Goal: Task Accomplishment & Management: Use online tool/utility

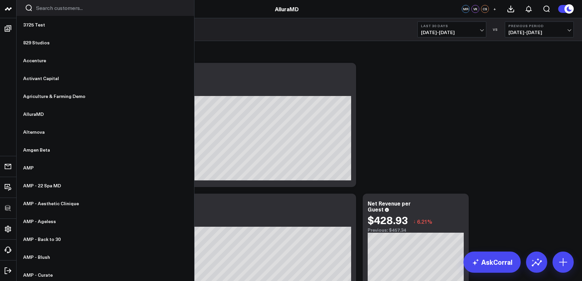
click at [49, 8] on input "Search customers input" at bounding box center [111, 7] width 150 height 7
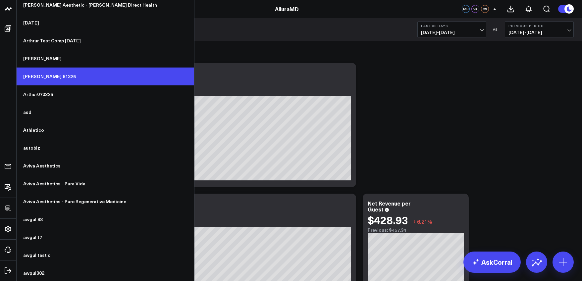
scroll to position [844, 0]
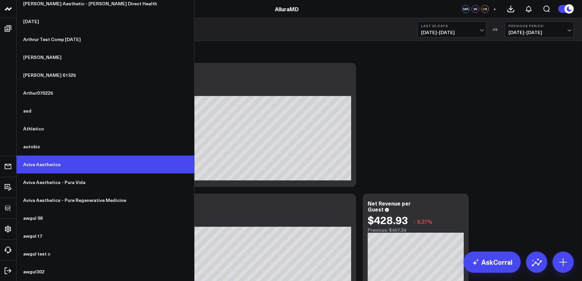
click at [57, 164] on link "Aviva Aesthetics" at bounding box center [106, 165] width 178 height 18
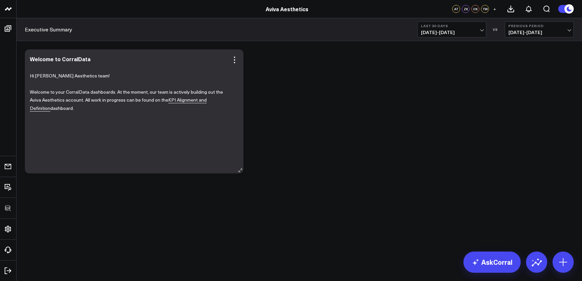
click at [175, 103] on p "Welcome to your CorralData dashboards. At the moment, our team is actively buil…" at bounding box center [132, 100] width 204 height 25
click at [164, 100] on link "KPI Alignment and Definition" at bounding box center [118, 104] width 177 height 15
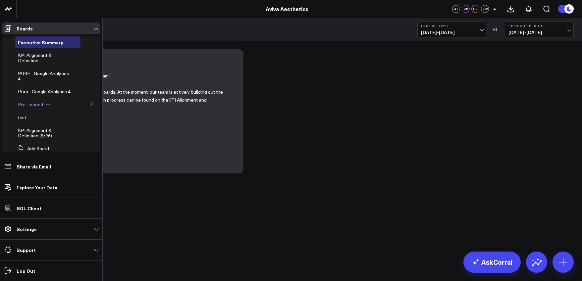
scroll to position [19, 0]
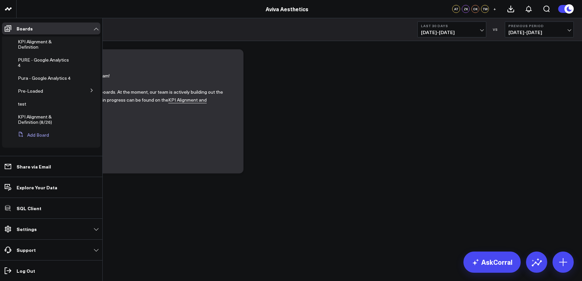
click at [40, 137] on button "Add Board" at bounding box center [32, 135] width 34 height 12
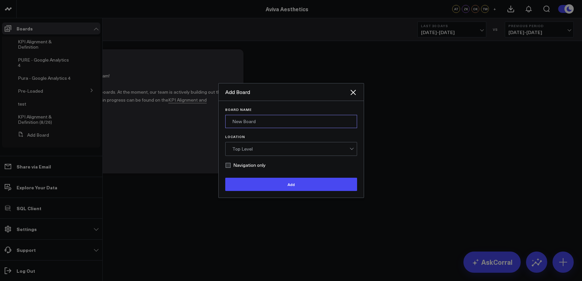
click at [244, 124] on input "Board Name" at bounding box center [291, 121] width 132 height 13
type input "Ellie KPI Alignment"
click at [255, 153] on div "Top Level" at bounding box center [290, 149] width 117 height 13
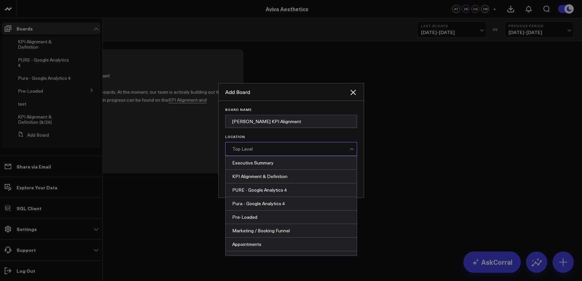
click at [255, 153] on div "Top Level" at bounding box center [290, 149] width 117 height 13
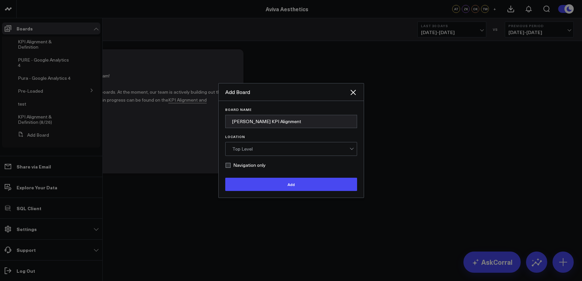
click at [259, 154] on div "Top Level" at bounding box center [290, 149] width 117 height 13
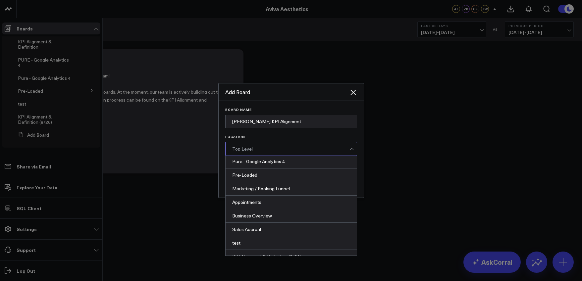
scroll to position [50, 0]
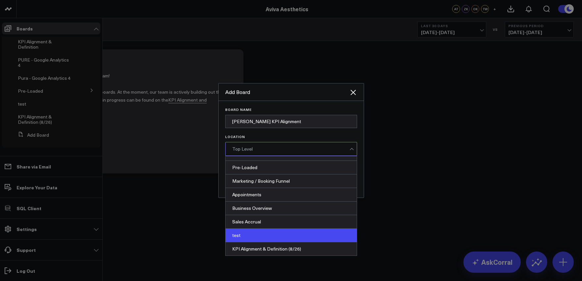
click at [275, 232] on div "test" at bounding box center [291, 236] width 131 height 14
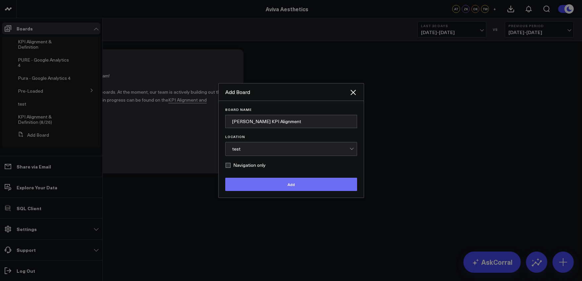
click at [276, 188] on button "Add" at bounding box center [291, 184] width 132 height 13
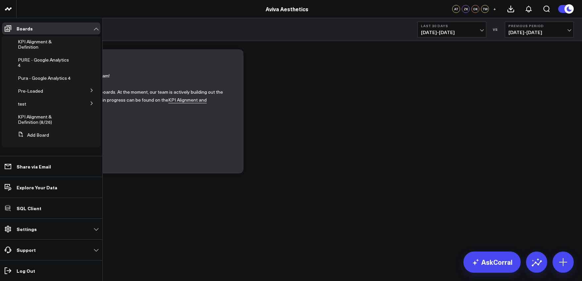
click at [90, 104] on icon at bounding box center [92, 103] width 4 height 4
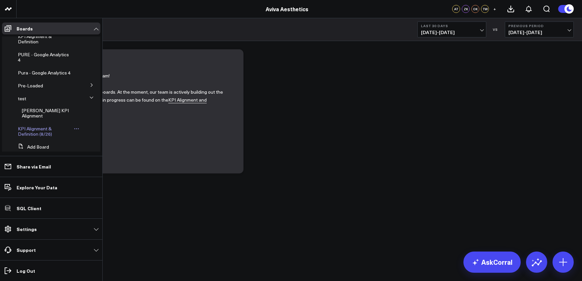
click at [48, 124] on div "KPI Alignment & Definition (8/26)" at bounding box center [47, 131] width 65 height 17
click at [47, 119] on div "Ellie KPI Alignment" at bounding box center [49, 113] width 61 height 17
click at [47, 117] on span "Ellie KPI Alignment" at bounding box center [45, 113] width 47 height 12
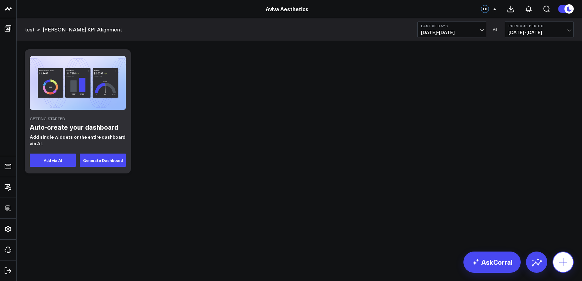
click at [556, 258] on button at bounding box center [563, 262] width 21 height 21
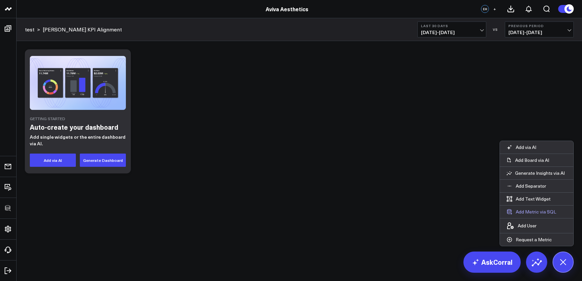
click at [537, 212] on button "Add Metric via SQL" at bounding box center [531, 212] width 63 height 13
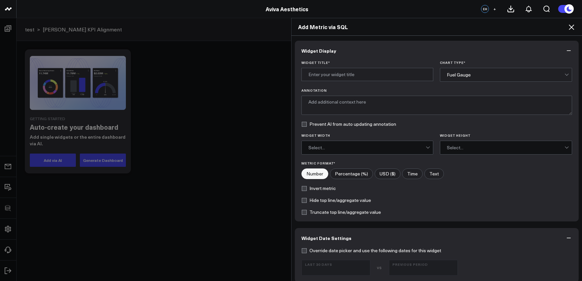
scroll to position [146, 0]
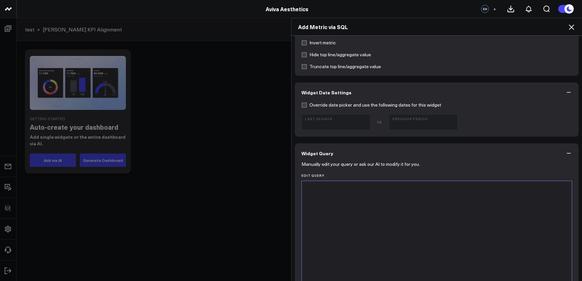
click at [453, 229] on div at bounding box center [437, 264] width 264 height 158
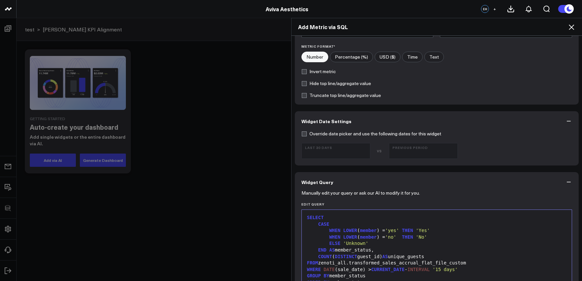
scroll to position [0, 0]
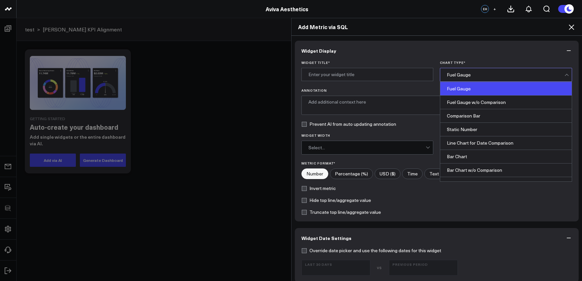
click at [453, 81] on div "Fuel Gauge" at bounding box center [506, 74] width 118 height 13
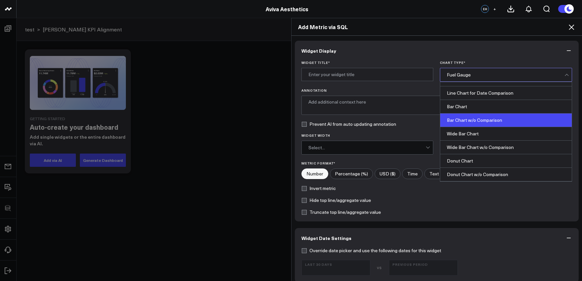
scroll to position [79, 0]
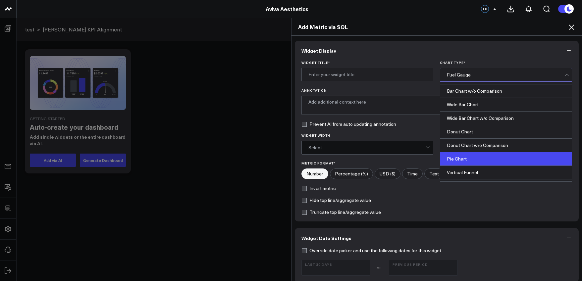
click at [464, 157] on div "Pie Chart" at bounding box center [506, 159] width 132 height 14
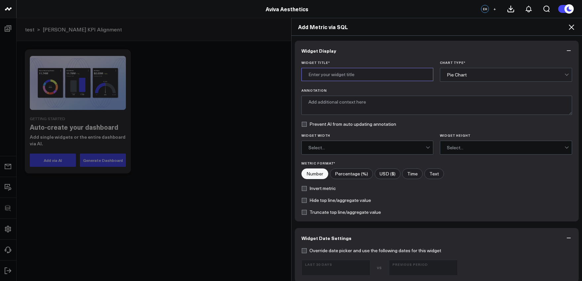
click at [376, 76] on input "Widget Title *" at bounding box center [368, 74] width 132 height 13
type input "M"
type input "G"
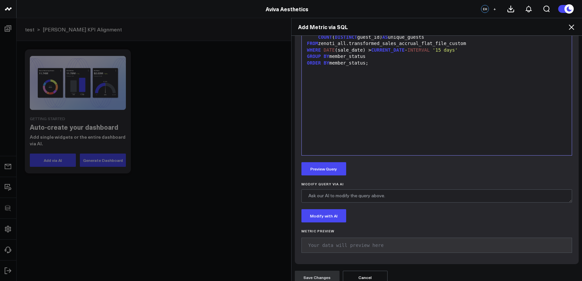
scroll to position [344, 0]
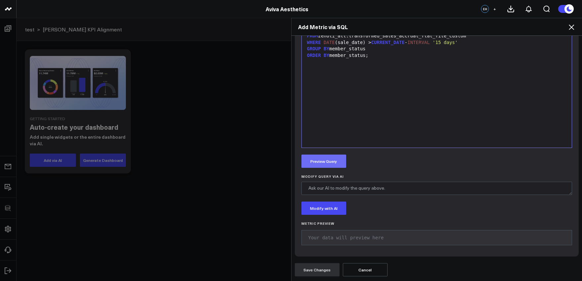
type input "Guests by Membership"
click at [332, 162] on button "Preview Query" at bounding box center [324, 161] width 45 height 13
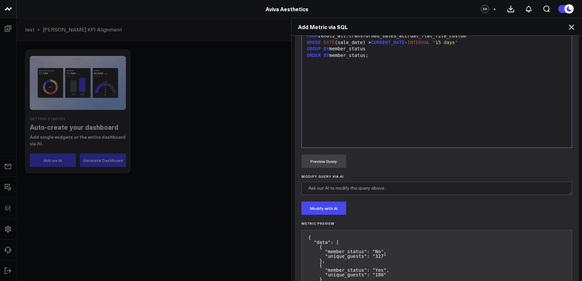
scroll to position [395, 0]
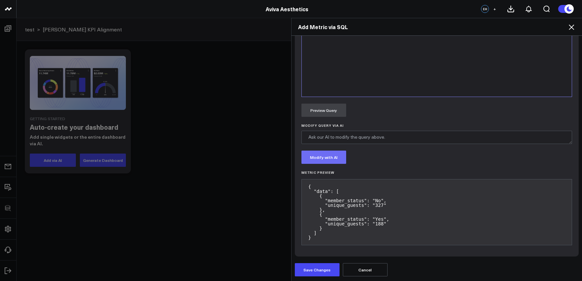
click at [327, 157] on button "Modify with AI" at bounding box center [324, 157] width 45 height 13
click at [371, 275] on button "Cancel" at bounding box center [365, 269] width 45 height 13
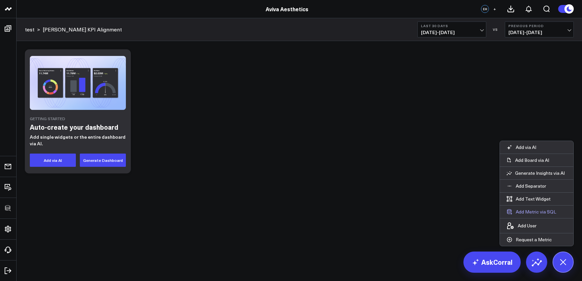
click at [533, 212] on button "Add Metric via SQL" at bounding box center [531, 212] width 63 height 13
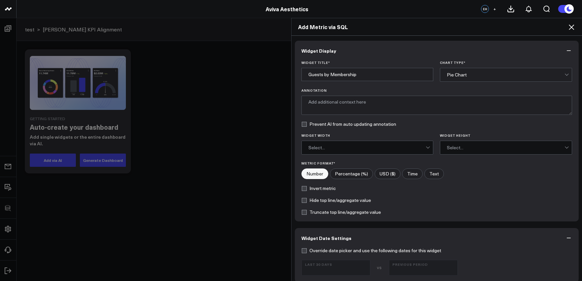
scroll to position [145, 0]
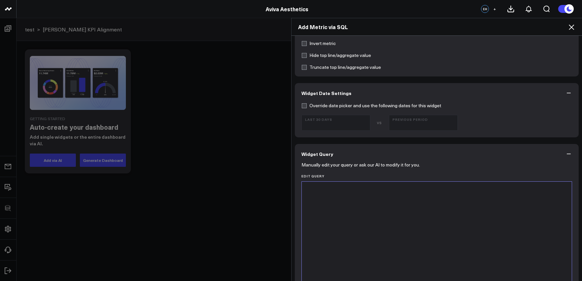
click at [387, 221] on div at bounding box center [437, 264] width 264 height 158
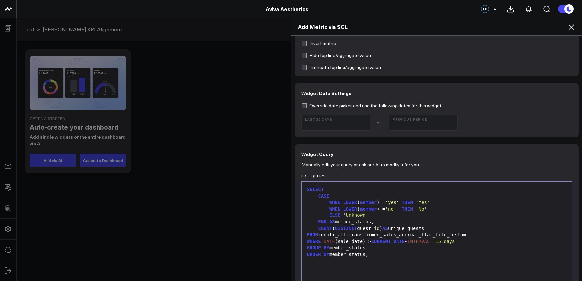
scroll to position [287, 0]
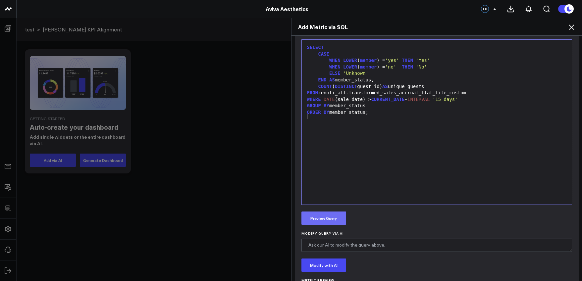
click at [335, 218] on button "Preview Query" at bounding box center [324, 218] width 45 height 13
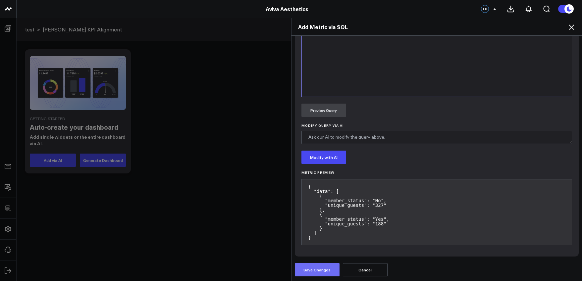
click at [321, 269] on button "Save Changes" at bounding box center [317, 269] width 45 height 13
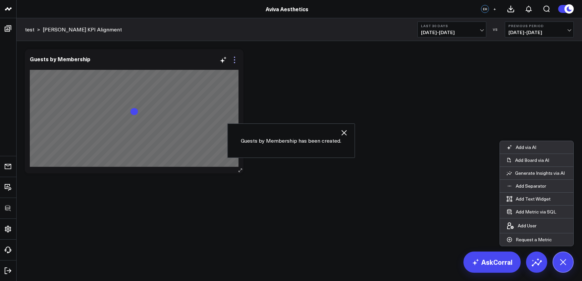
click at [236, 59] on icon at bounding box center [235, 60] width 8 height 8
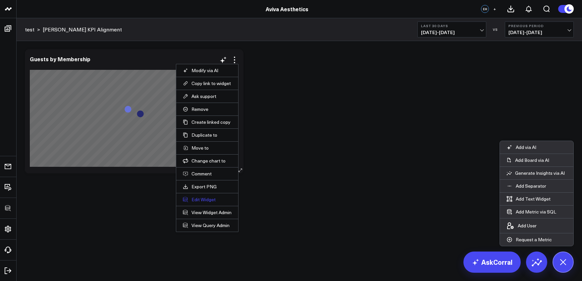
click at [204, 201] on button "Edit Widget" at bounding box center [207, 200] width 49 height 6
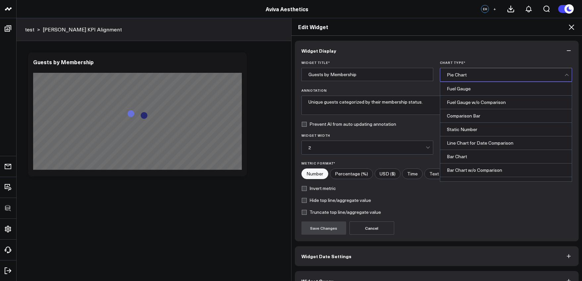
click at [468, 72] on div "Pie Chart" at bounding box center [506, 74] width 118 height 13
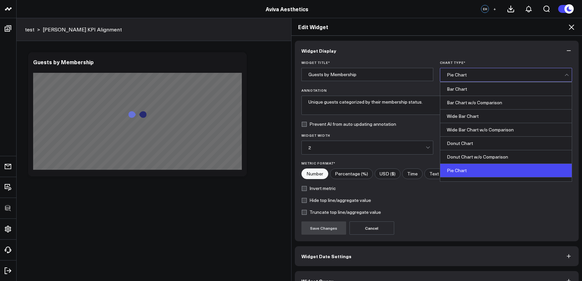
click at [468, 72] on div "Pie Chart" at bounding box center [506, 74] width 118 height 13
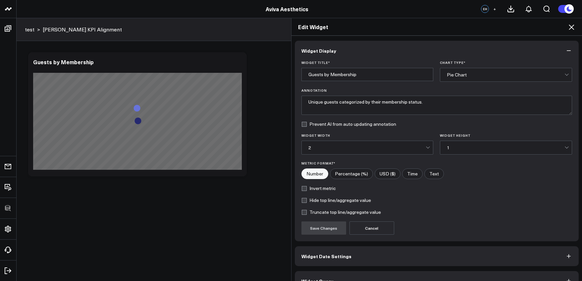
click at [573, 22] on div "Edit Widget" at bounding box center [437, 27] width 291 height 18
click at [573, 24] on icon at bounding box center [572, 27] width 8 height 8
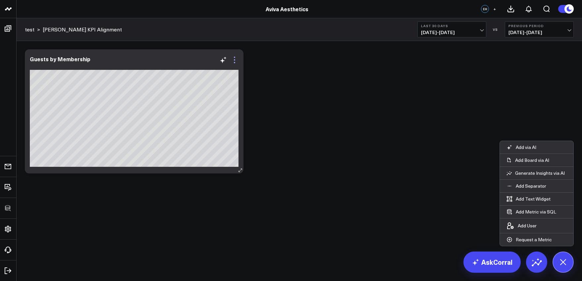
click at [235, 62] on icon at bounding box center [235, 60] width 8 height 8
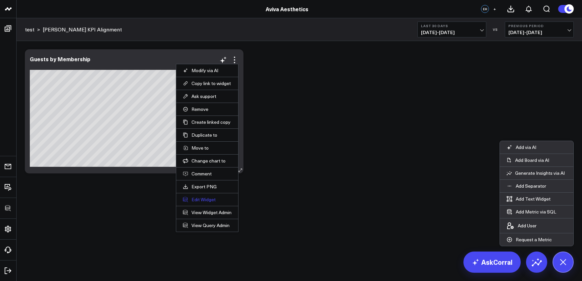
click at [203, 202] on button "Edit Widget" at bounding box center [207, 200] width 49 height 6
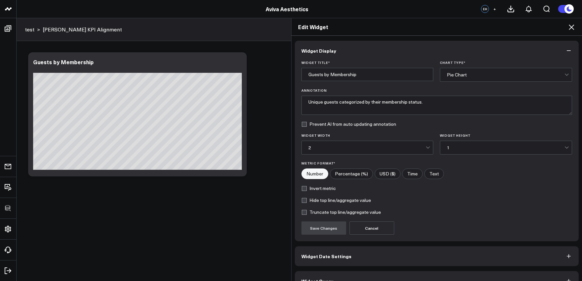
scroll to position [15, 0]
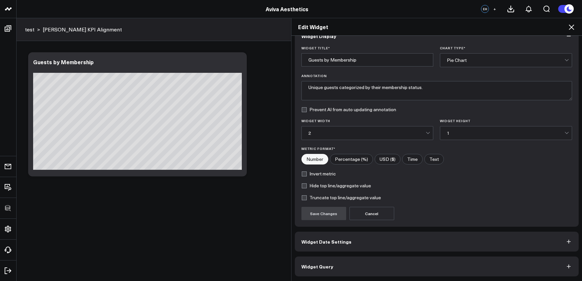
click at [374, 271] on button "Widget Query" at bounding box center [437, 267] width 284 height 20
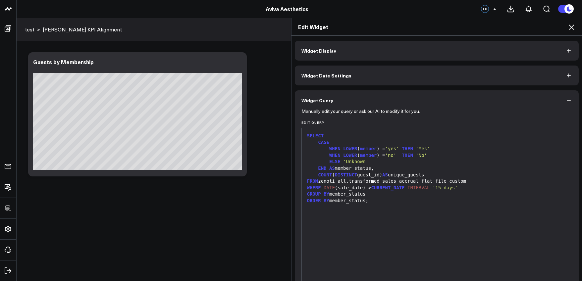
scroll to position [43, 0]
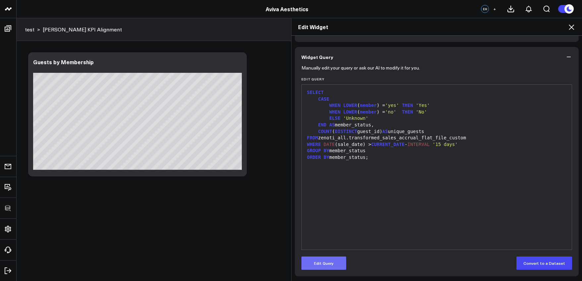
click at [325, 262] on button "Edit Query" at bounding box center [324, 263] width 45 height 13
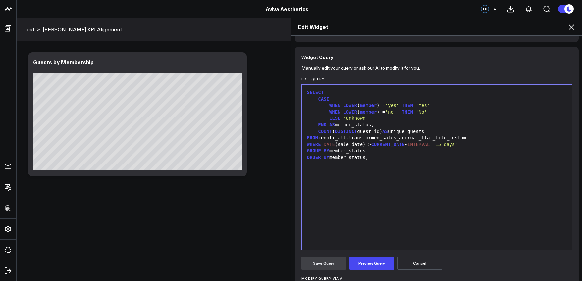
click at [421, 106] on span "'Yes'" at bounding box center [423, 105] width 14 height 5
click at [425, 112] on span "'No'" at bounding box center [421, 111] width 11 height 5
click at [371, 263] on button "Preview Query" at bounding box center [372, 263] width 45 height 13
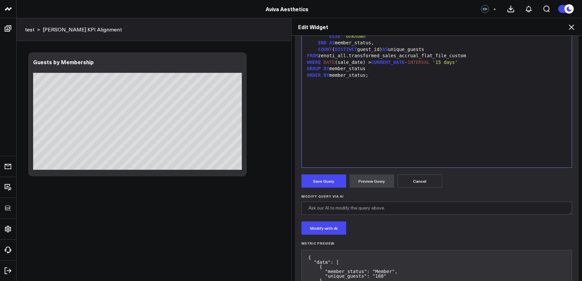
click at [326, 173] on form "Manually edit your query or ask our AI to modify it for you. Edit Query 99 1 2 …" at bounding box center [437, 153] width 271 height 336
click at [326, 177] on button "Save Query" at bounding box center [324, 181] width 45 height 13
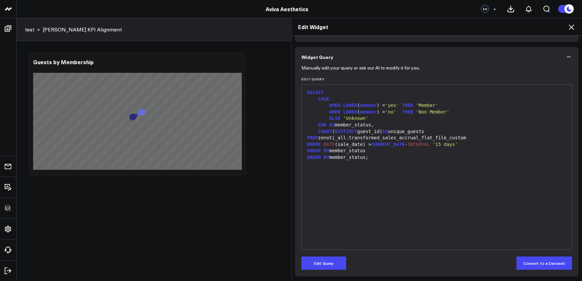
scroll to position [43, 0]
